Goal: Obtain resource: Obtain resource

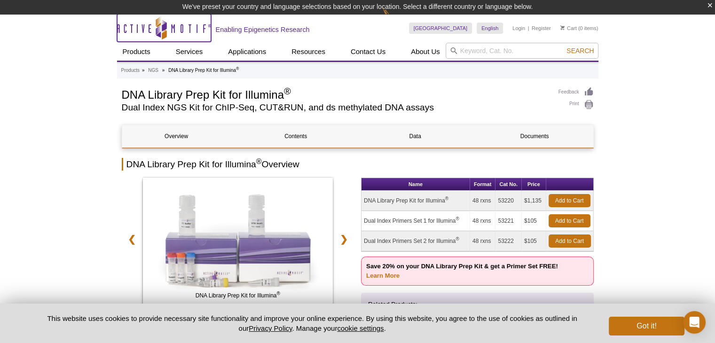
click at [177, 31] on icon "Active Motif Logo" at bounding box center [164, 27] width 94 height 23
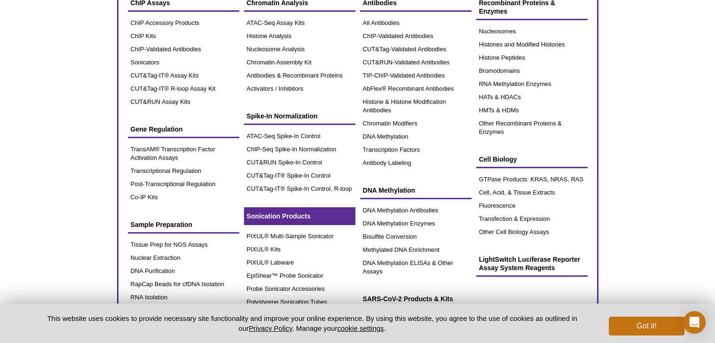
scroll to position [47, 0]
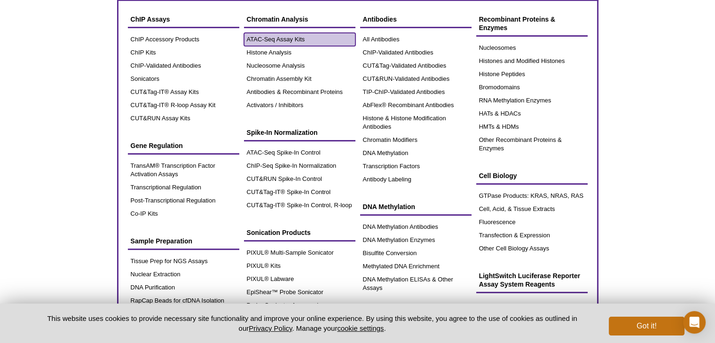
click at [320, 41] on link "ATAC-Seq Assay Kits" at bounding box center [299, 39] width 111 height 13
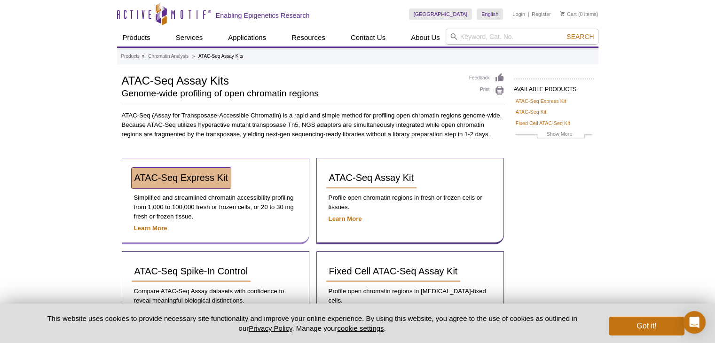
click at [185, 177] on span "ATAC-Seq Express Kit" at bounding box center [182, 178] width 94 height 10
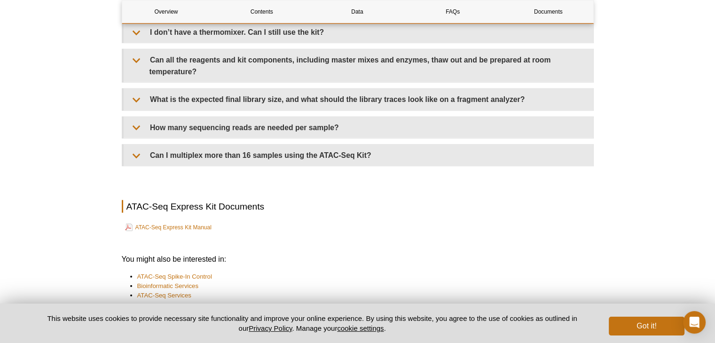
scroll to position [2311, 0]
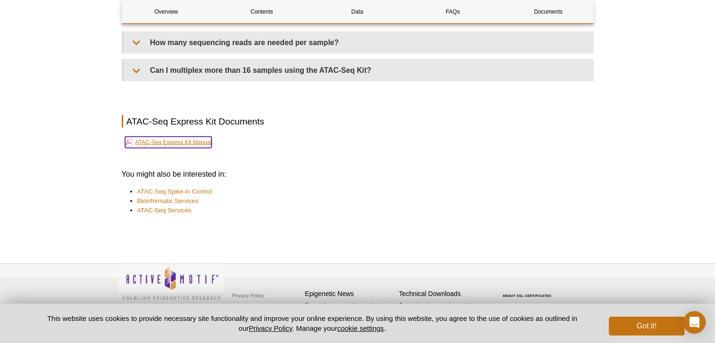
click at [201, 143] on link "ATAC-Seq Express Kit Manual" at bounding box center [168, 142] width 87 height 11
